Goal: Task Accomplishment & Management: Use online tool/utility

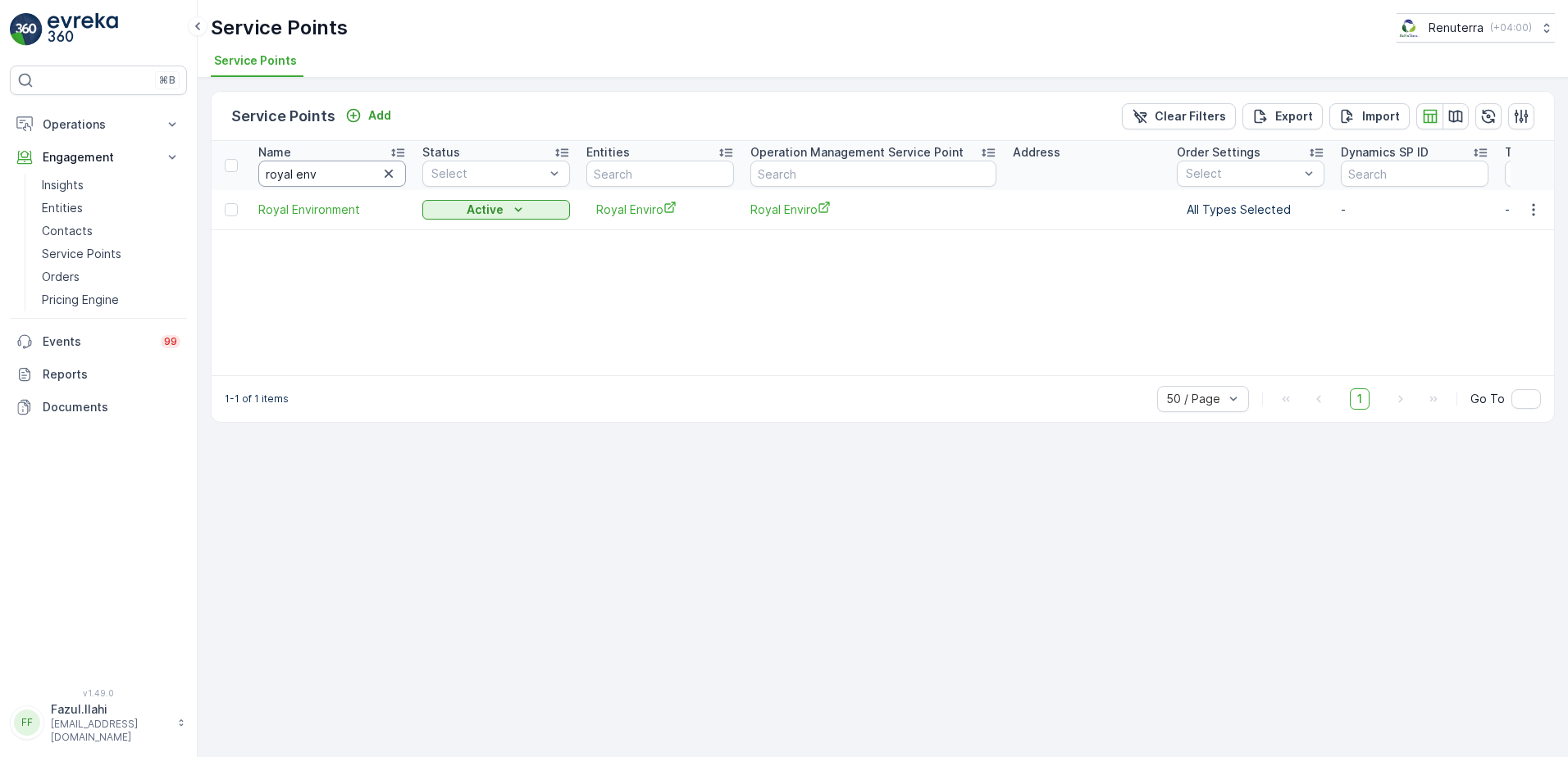
click at [367, 171] on input "royal env" at bounding box center [332, 174] width 148 height 26
type input "American"
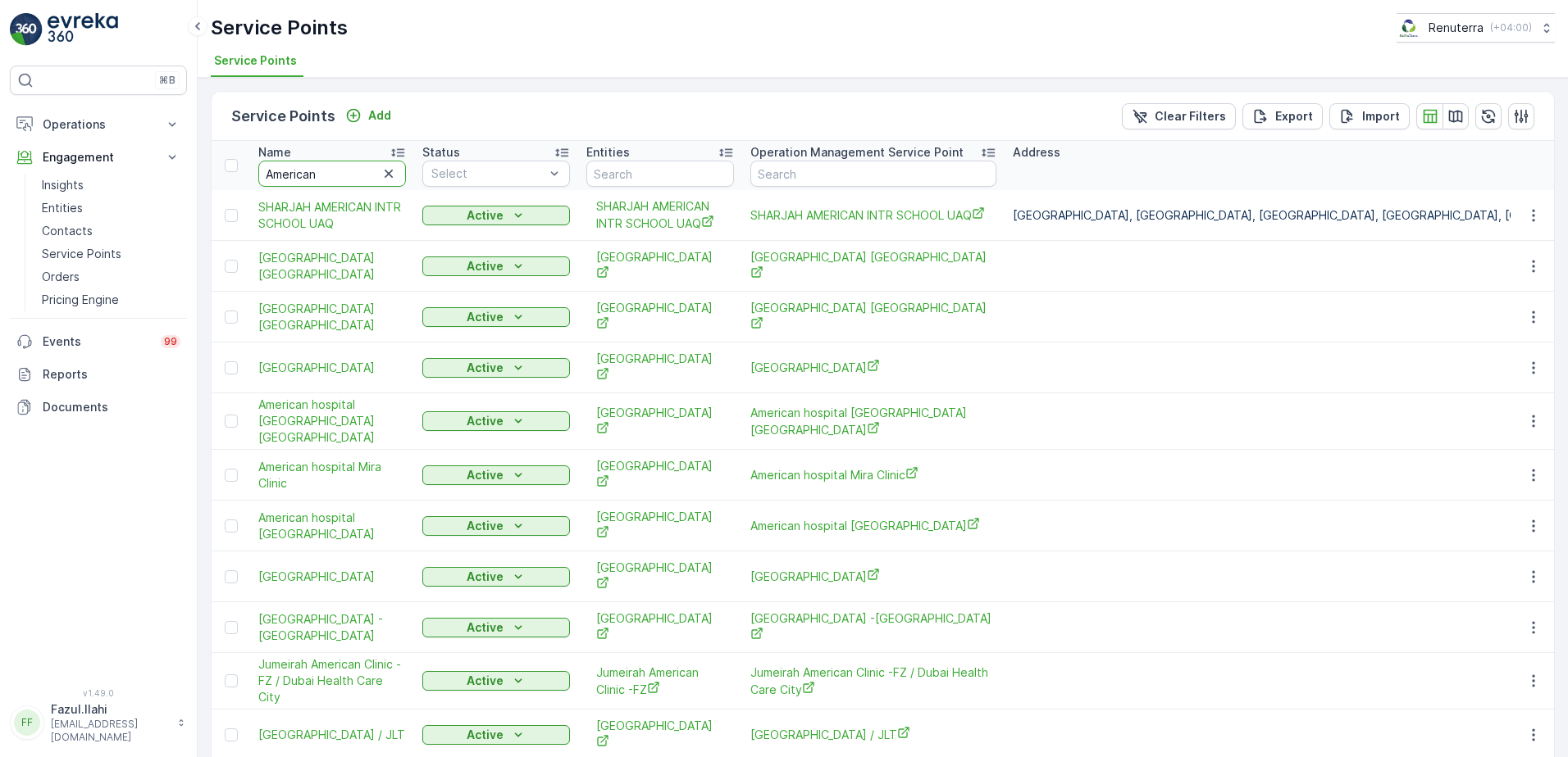
click at [367, 171] on input "American" at bounding box center [332, 174] width 148 height 26
type input "American Hospital"
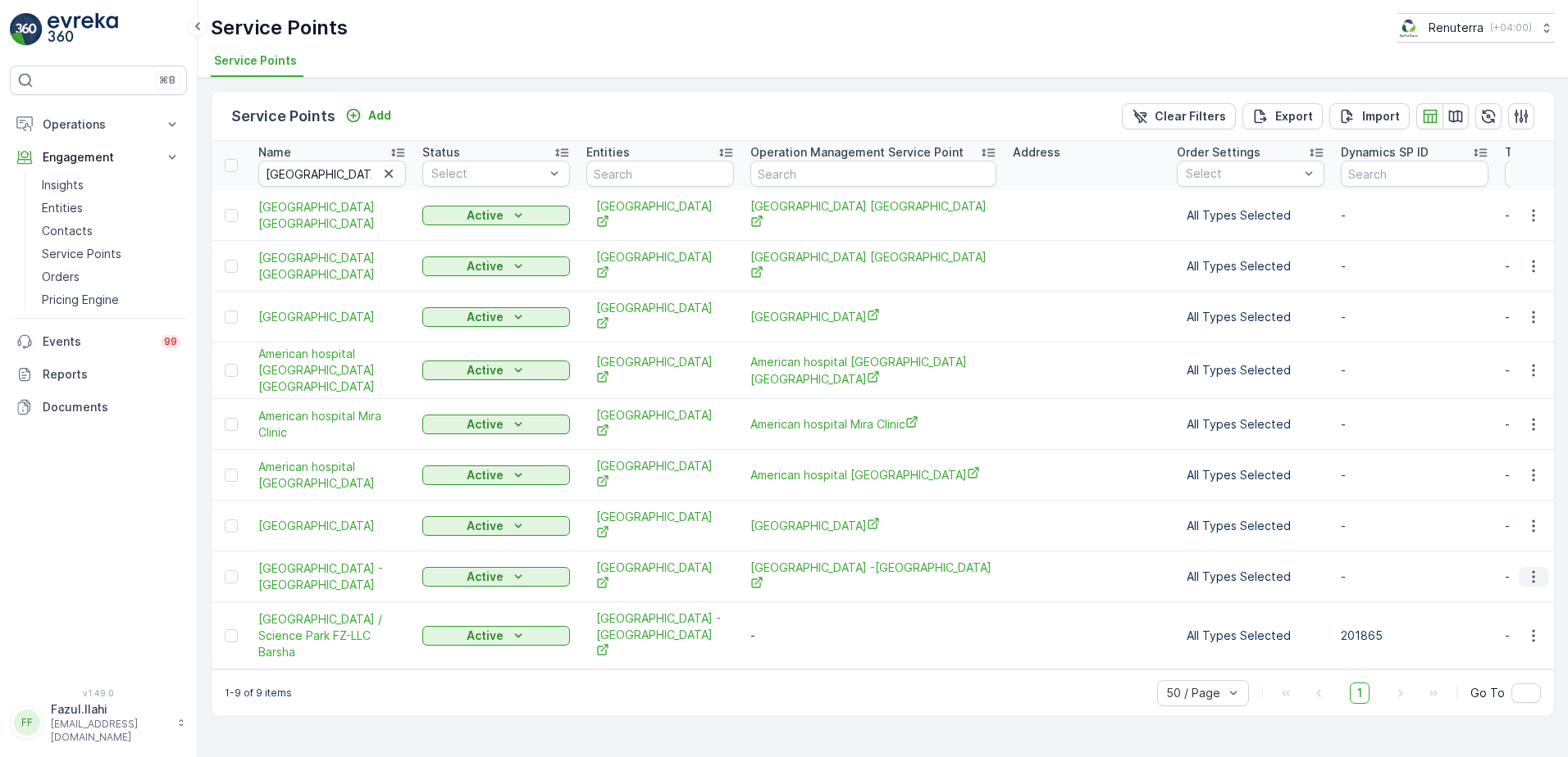
click at [1528, 568] on icon "button" at bounding box center [1533, 576] width 17 height 17
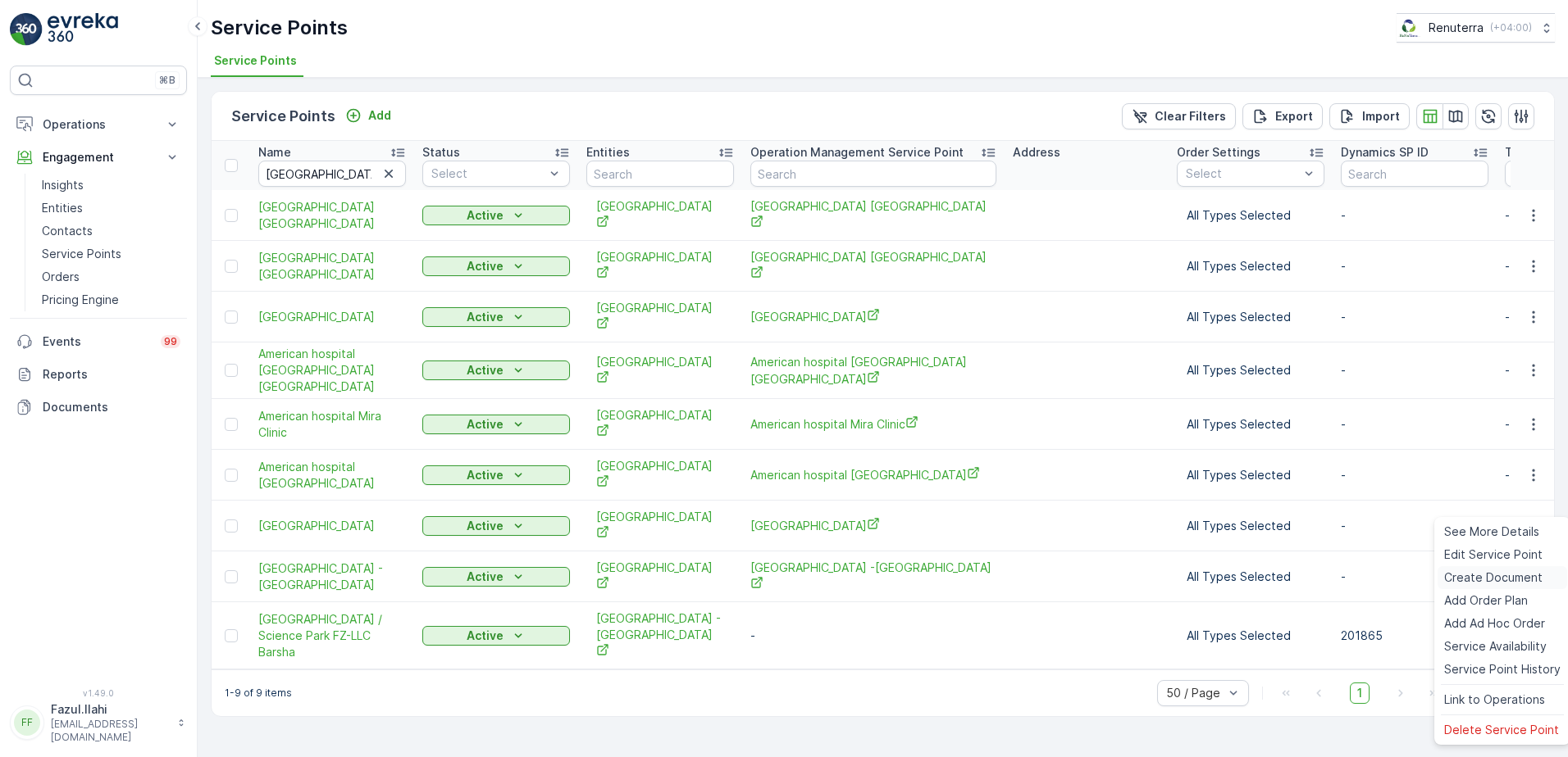
click at [1484, 574] on span "Create Document" at bounding box center [1493, 577] width 98 height 17
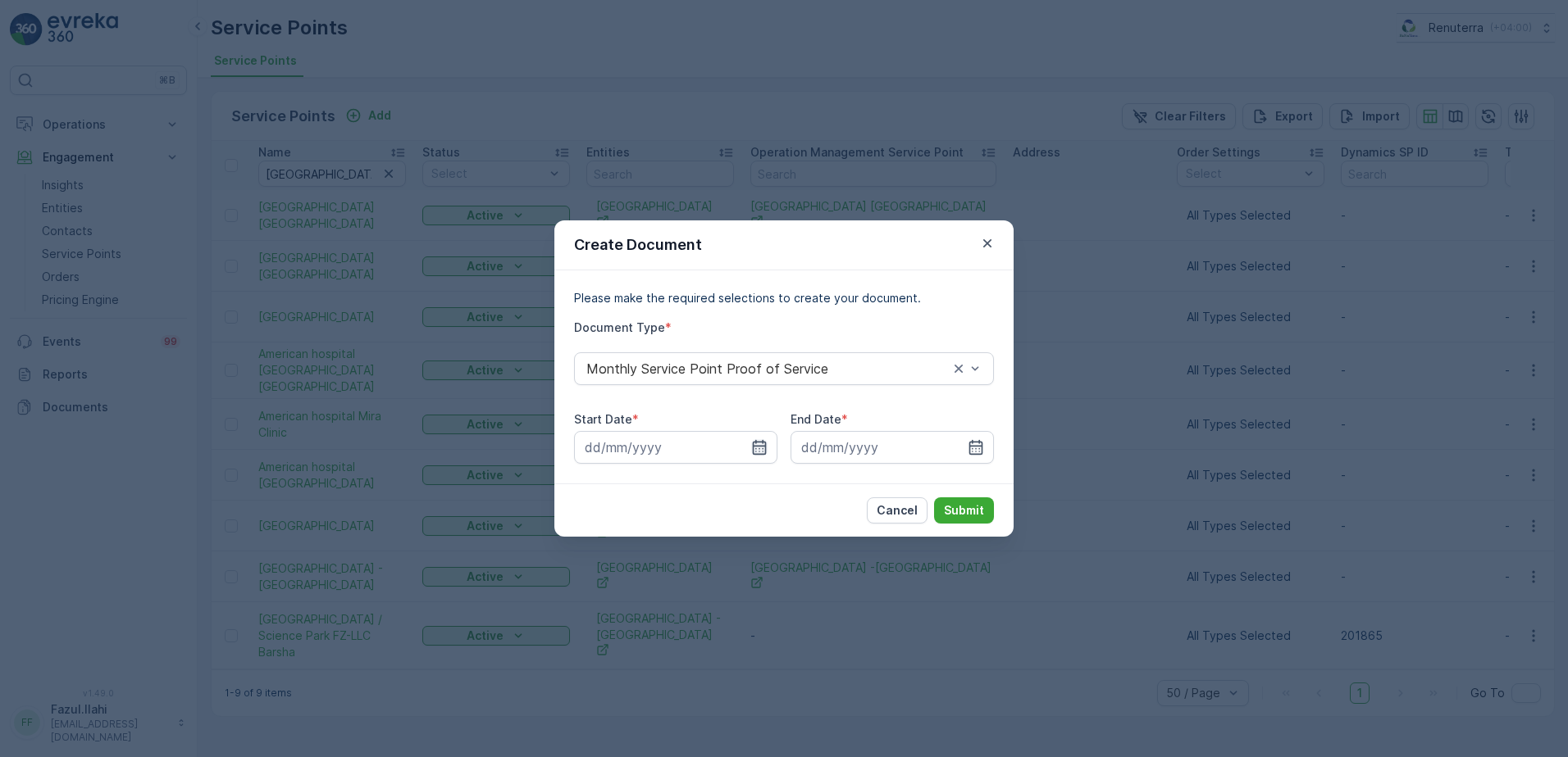
click at [764, 441] on icon "button" at bounding box center [759, 447] width 17 height 17
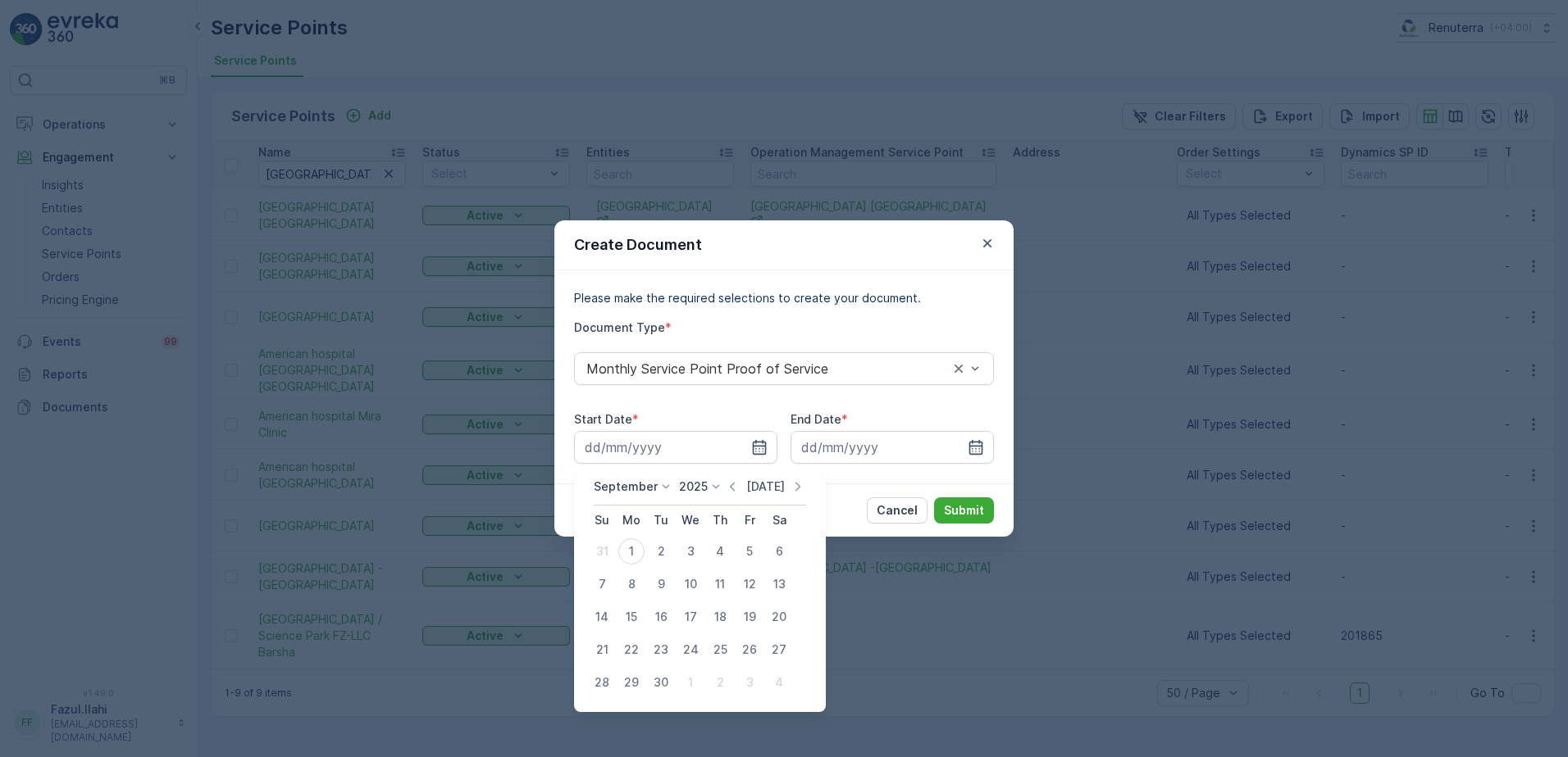
click at [732, 482] on icon "button" at bounding box center [732, 487] width 17 height 17
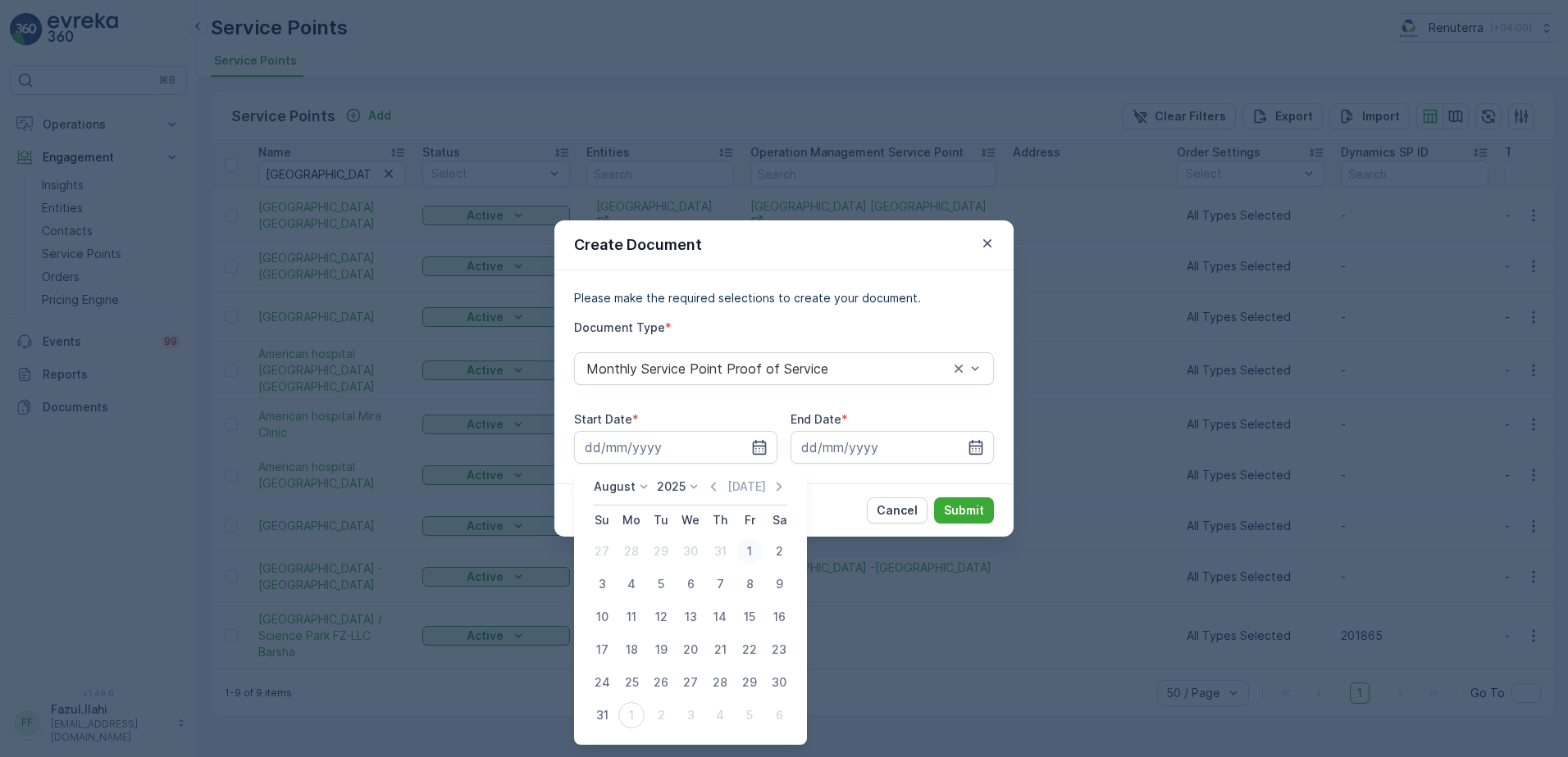
click at [749, 552] on div "1" at bounding box center [750, 552] width 26 height 26
type input "01.08.2025"
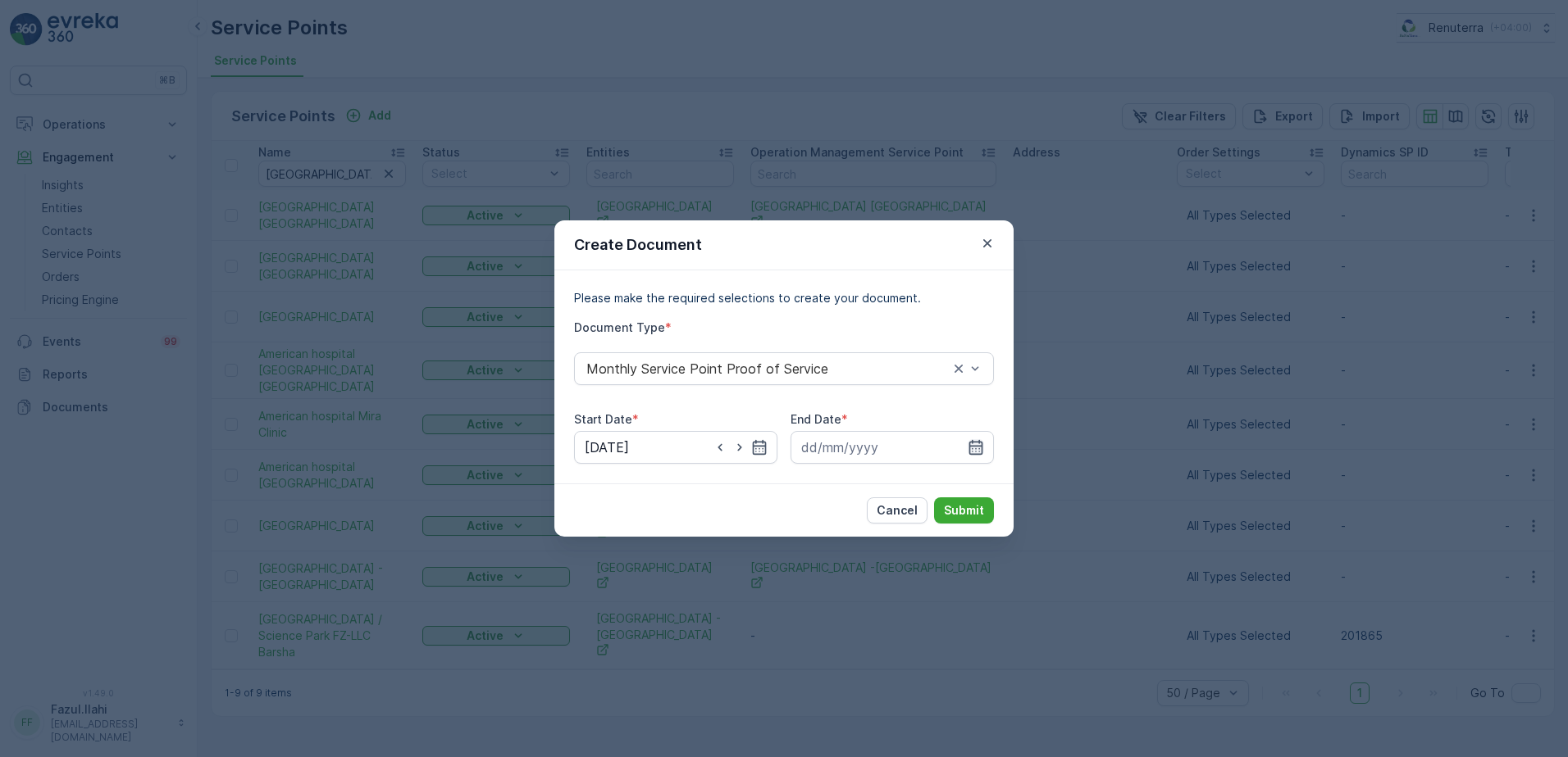
click at [978, 442] on icon "button" at bounding box center [977, 447] width 14 height 15
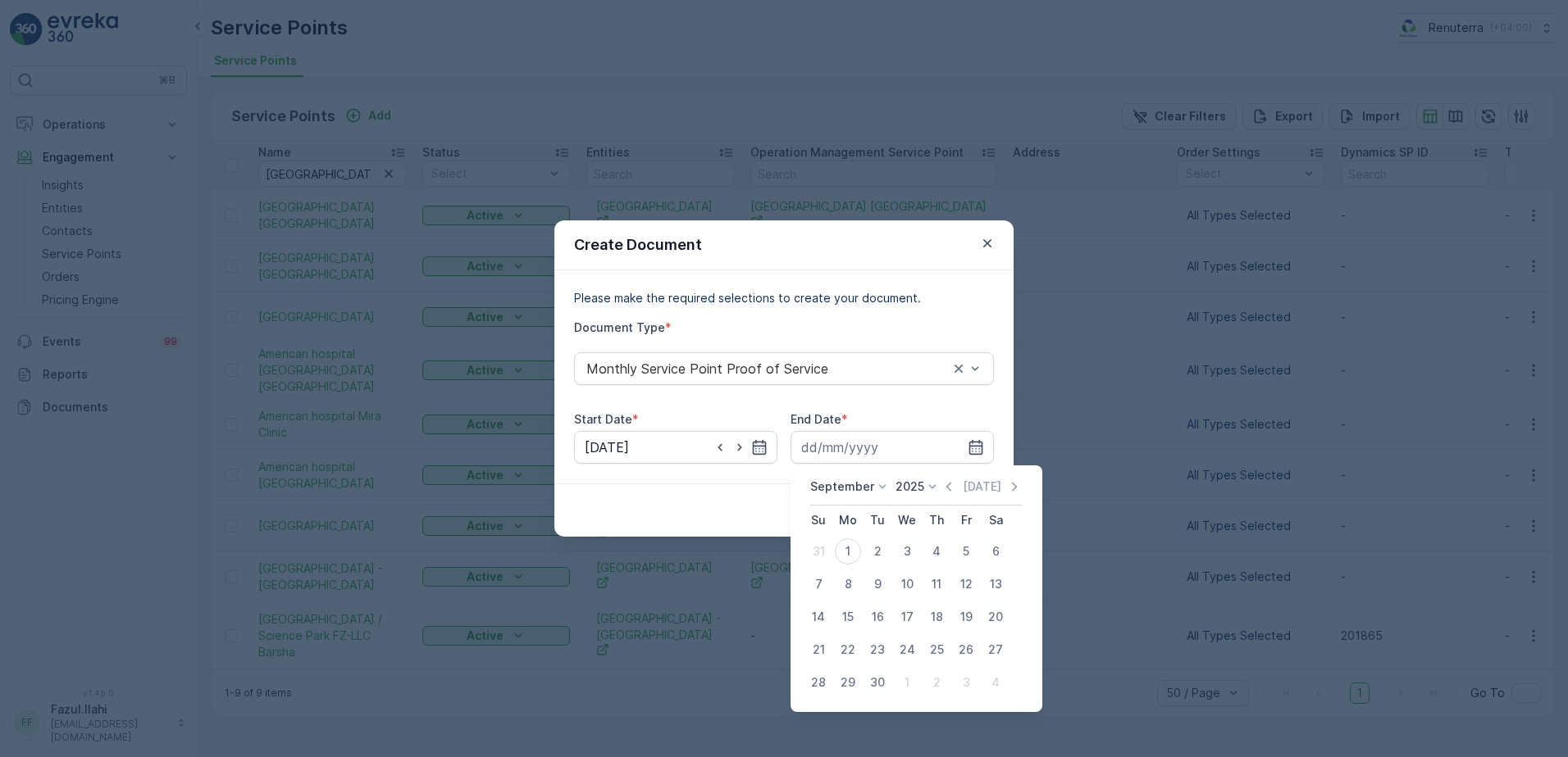
click at [935, 489] on icon at bounding box center [932, 487] width 17 height 17
click at [949, 482] on icon "button" at bounding box center [949, 487] width 17 height 17
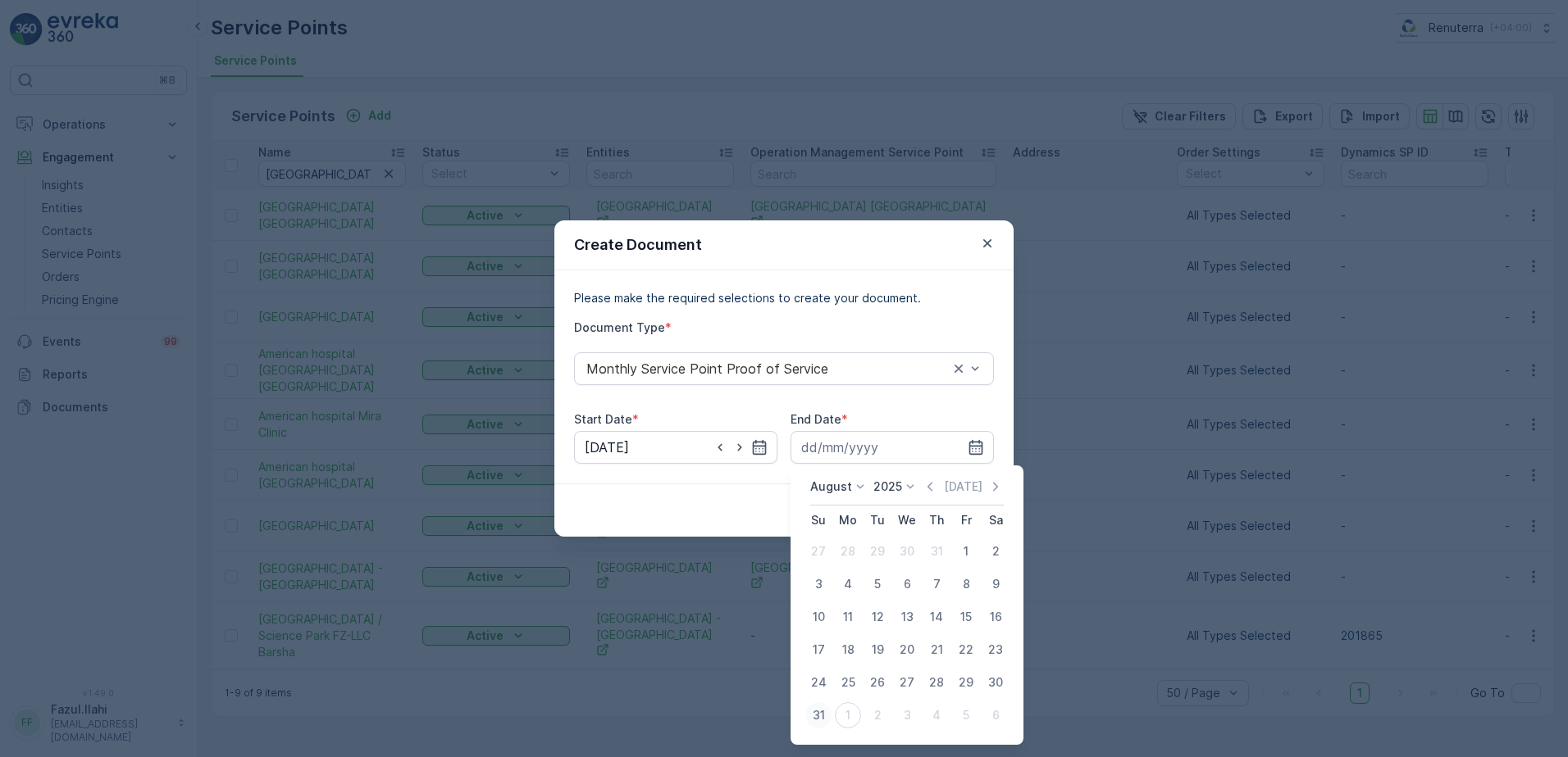
click at [813, 714] on div "31" at bounding box center [818, 715] width 26 height 26
type input "31.08.2025"
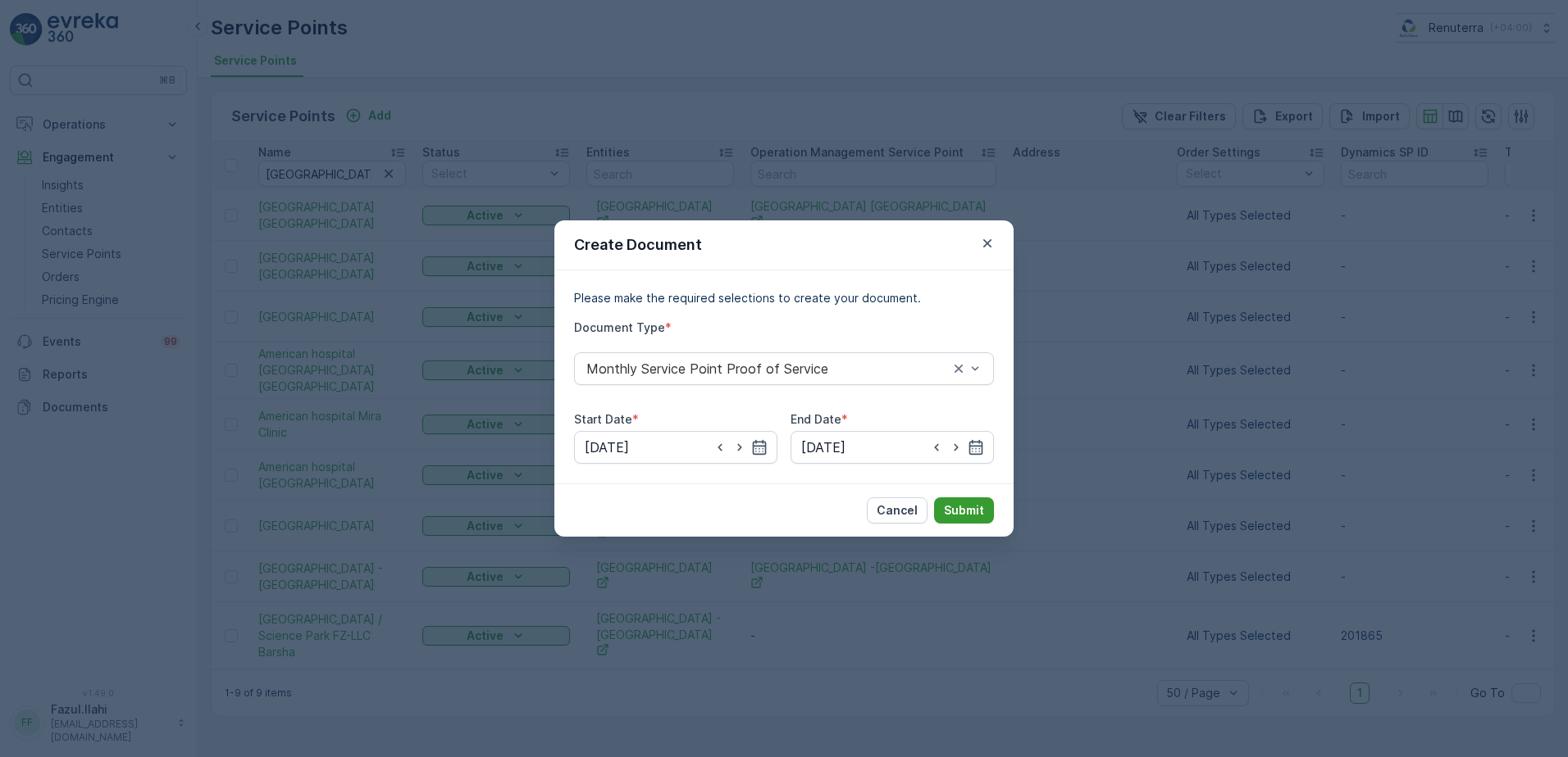
click at [960, 521] on button "Submit" at bounding box center [964, 510] width 60 height 26
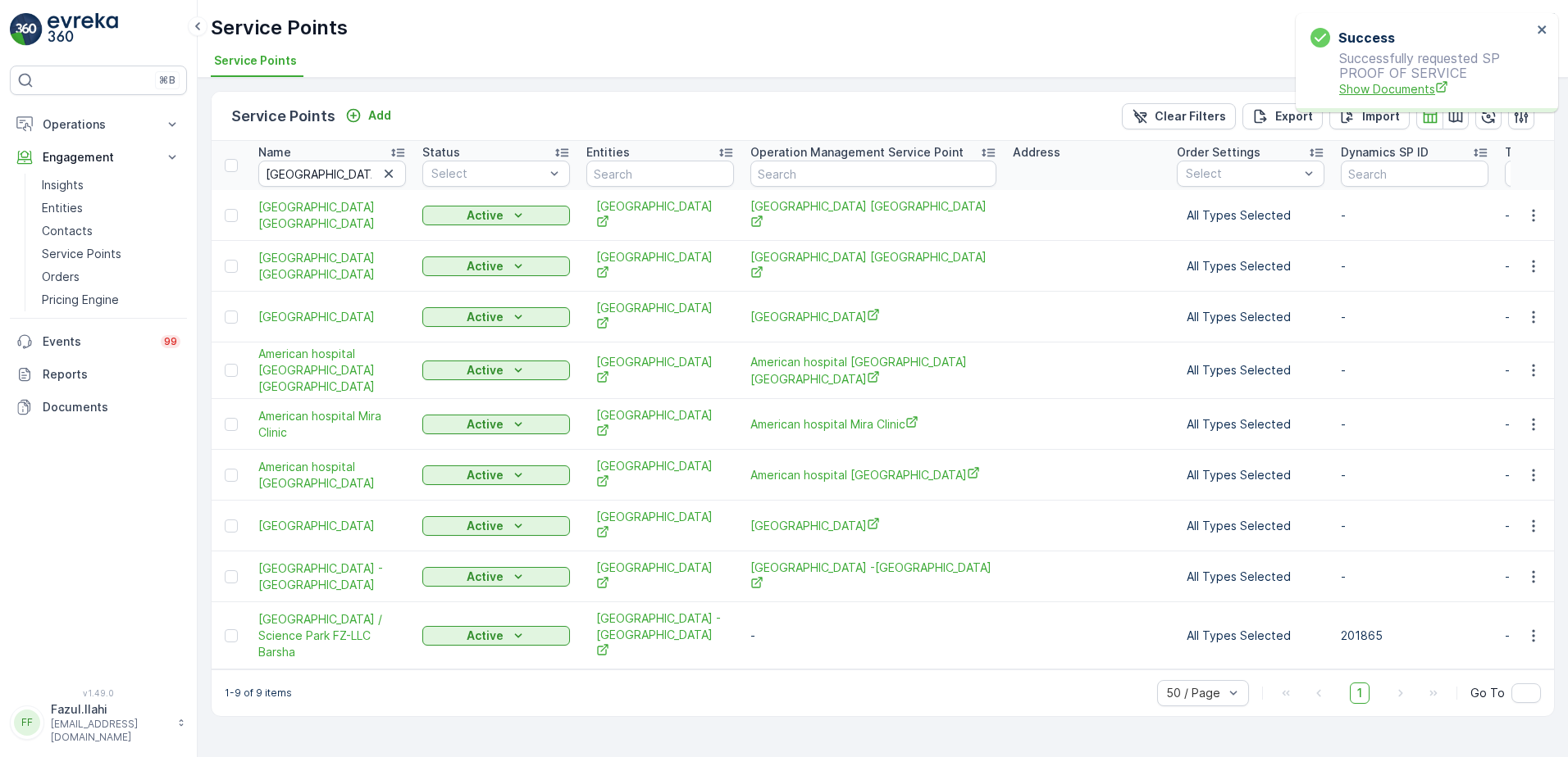
click at [1398, 90] on span "Show Documents" at bounding box center [1436, 89] width 193 height 17
